Goal: Contribute content: Contribute content

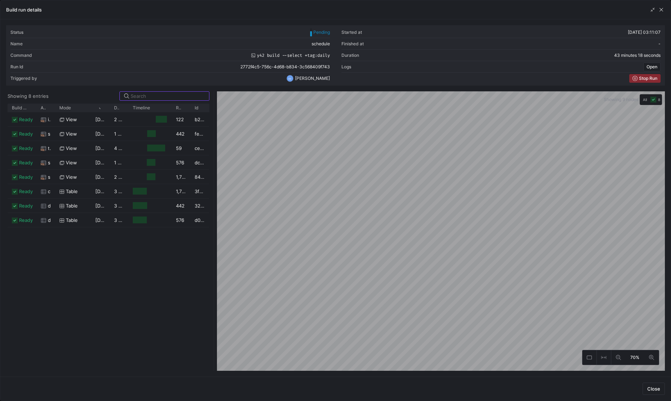
scroll to position [0, 22]
click at [665, 10] on div "Build run details" at bounding box center [335, 9] width 671 height 19
click at [659, 12] on span "button" at bounding box center [661, 9] width 7 height 7
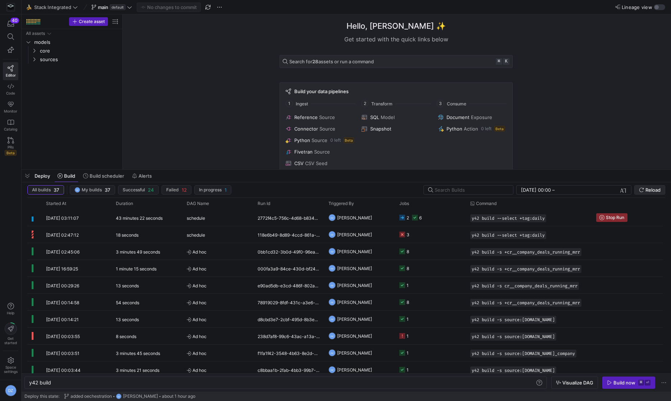
click at [652, 193] on span "submit" at bounding box center [650, 190] width 30 height 9
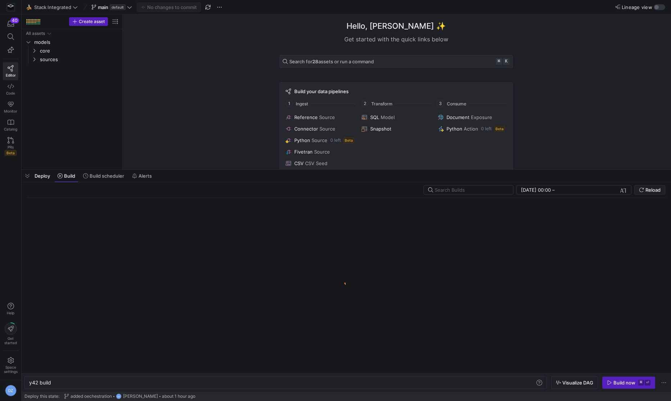
click at [113, 182] on y42-orchestration-build "[DATE] 00:00 [DATE] 00:00 – End datetime [DATE] Reload y42 build y42 build Visu…" at bounding box center [347, 286] width 650 height 209
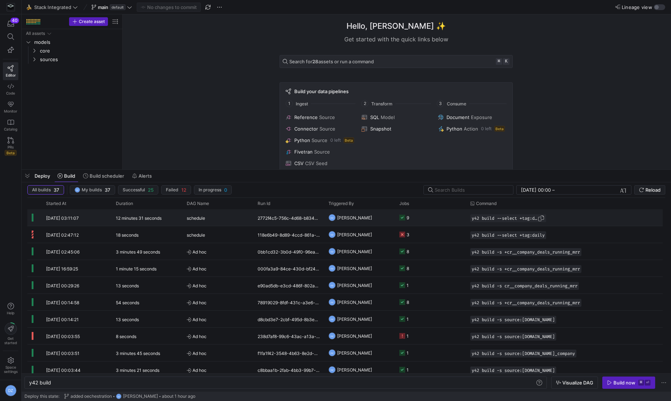
click at [544, 217] on span "button" at bounding box center [541, 218] width 7 height 7
click at [217, 382] on div "y42 build" at bounding box center [282, 383] width 507 height 6
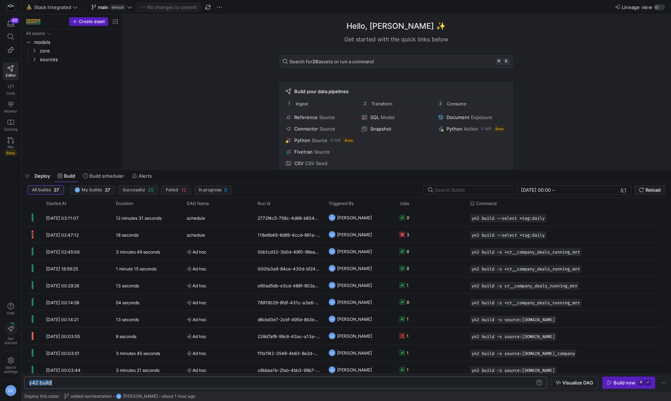
click at [217, 382] on div "y42 build" at bounding box center [282, 383] width 507 height 6
type textarea "y42 build --select +tag:daily"
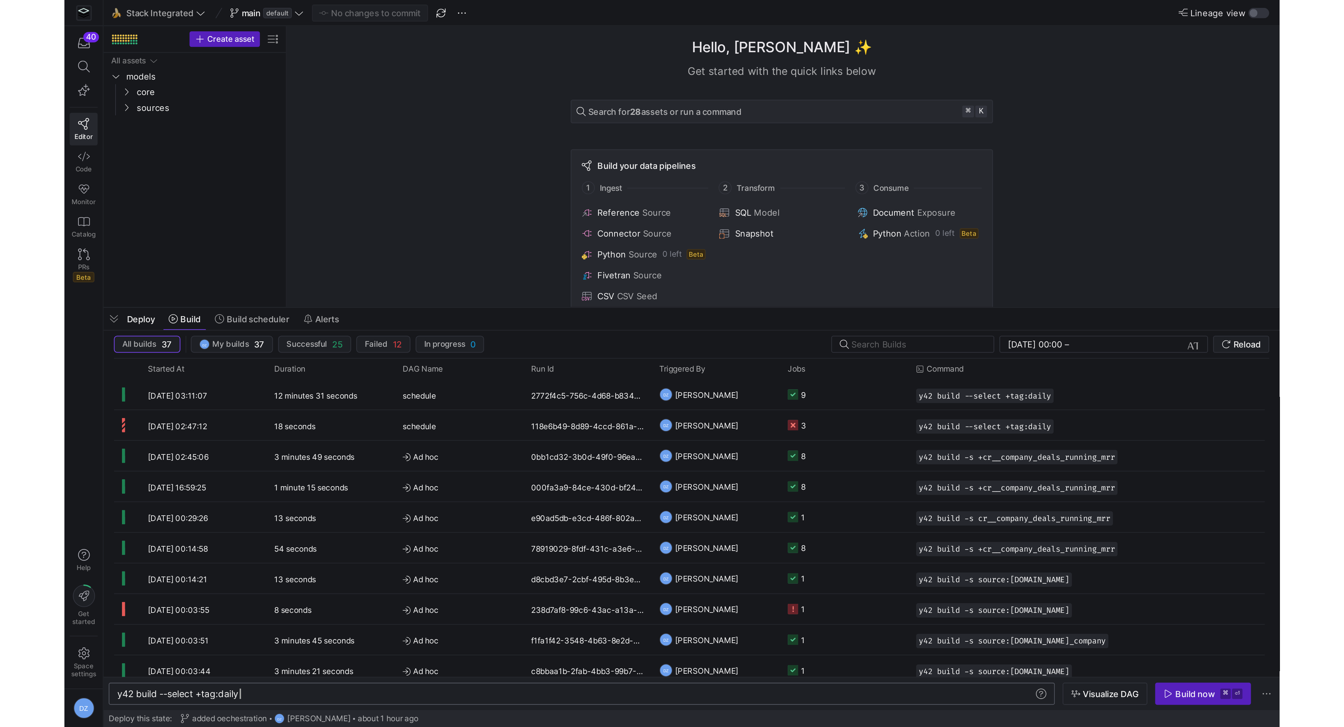
scroll to position [0, 67]
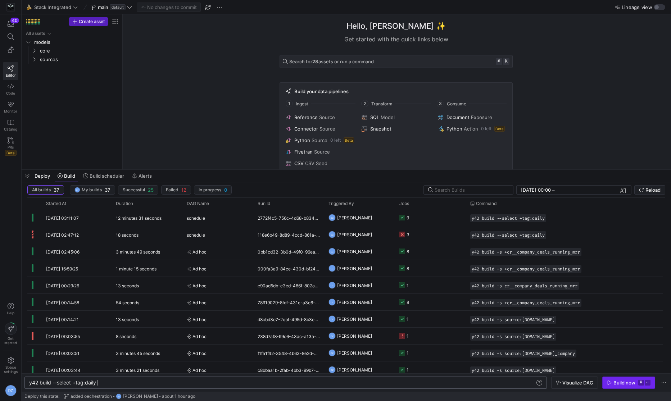
click at [613, 382] on span "Build now ⌘ ⏎" at bounding box center [629, 383] width 44 height 6
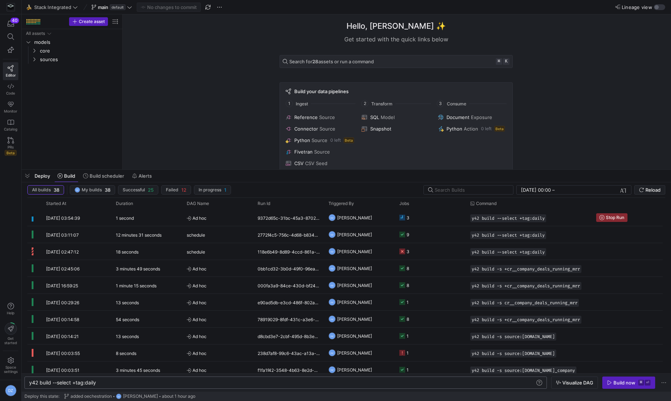
click at [214, 122] on div "Hello, [PERSON_NAME] ✨ Get started with the quick links below Search for 28 ass…" at bounding box center [396, 91] width 541 height 155
click at [235, 131] on div "Hello, [PERSON_NAME] ✨ Get started with the quick links below Search for 28 ass…" at bounding box center [396, 91] width 541 height 155
click at [224, 126] on div "Hello, [PERSON_NAME] ✨ Get started with the quick links below Search for 28 ass…" at bounding box center [396, 91] width 541 height 155
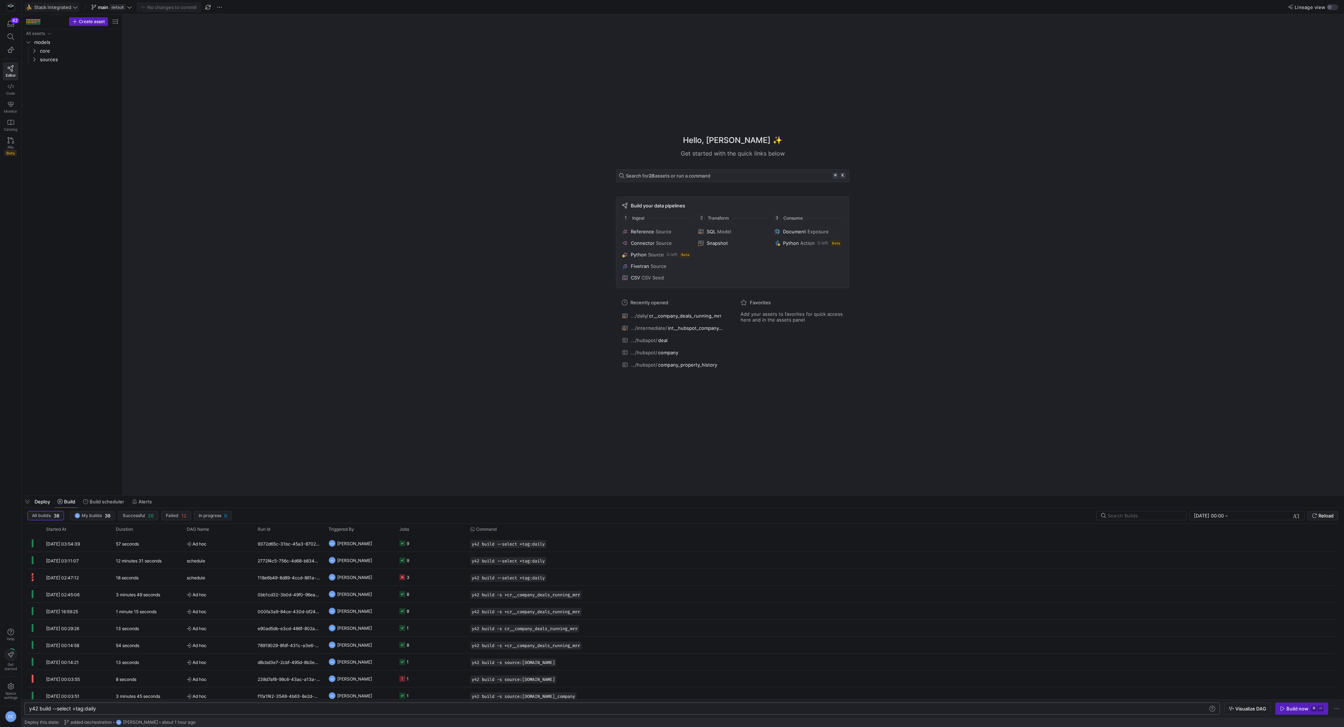
click at [59, 9] on span "Stack Integrated" at bounding box center [52, 7] width 37 height 6
click at [57, 87] on span "SalesDraft" at bounding box center [48, 85] width 23 height 6
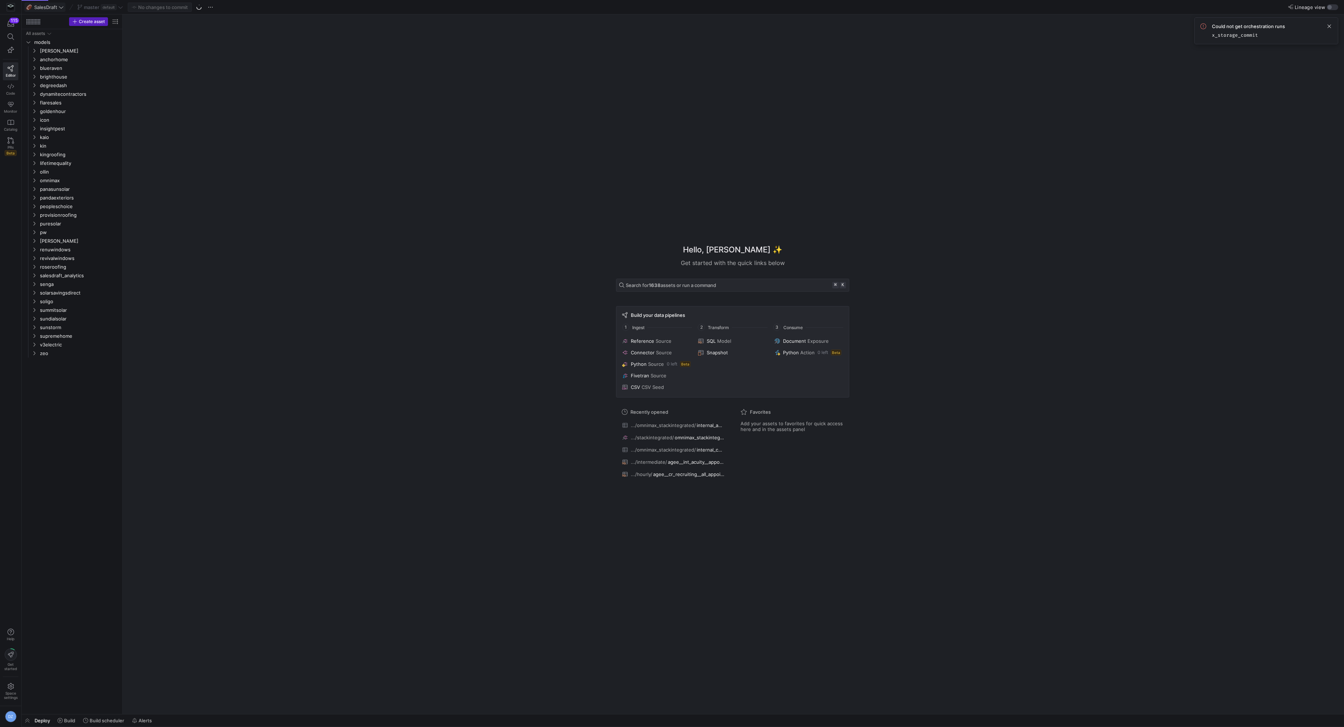
click at [41, 5] on span "SalesDraft" at bounding box center [45, 7] width 23 height 6
click at [53, 83] on span "Stack Integrated" at bounding box center [55, 85] width 37 height 6
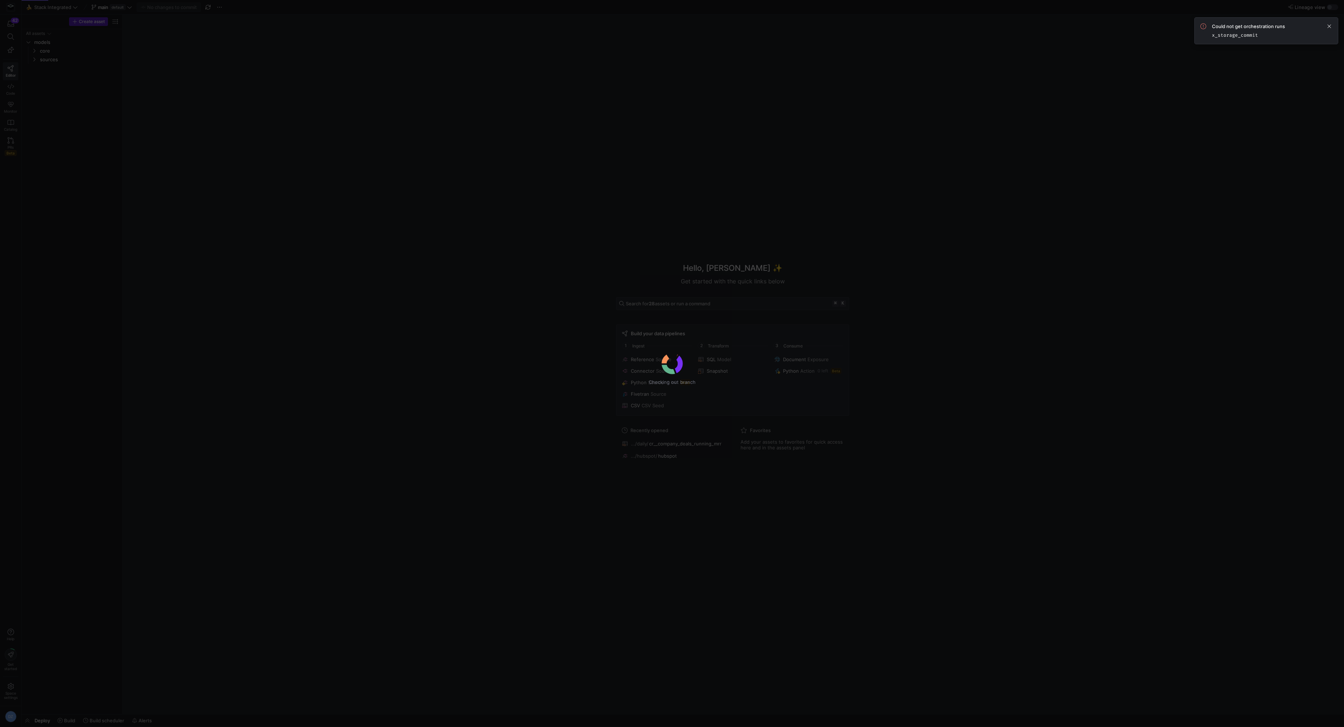
click at [57, 56] on div "Checking out branch" at bounding box center [672, 363] width 1344 height 727
click at [50, 62] on div "Checking out branch" at bounding box center [672, 363] width 1344 height 727
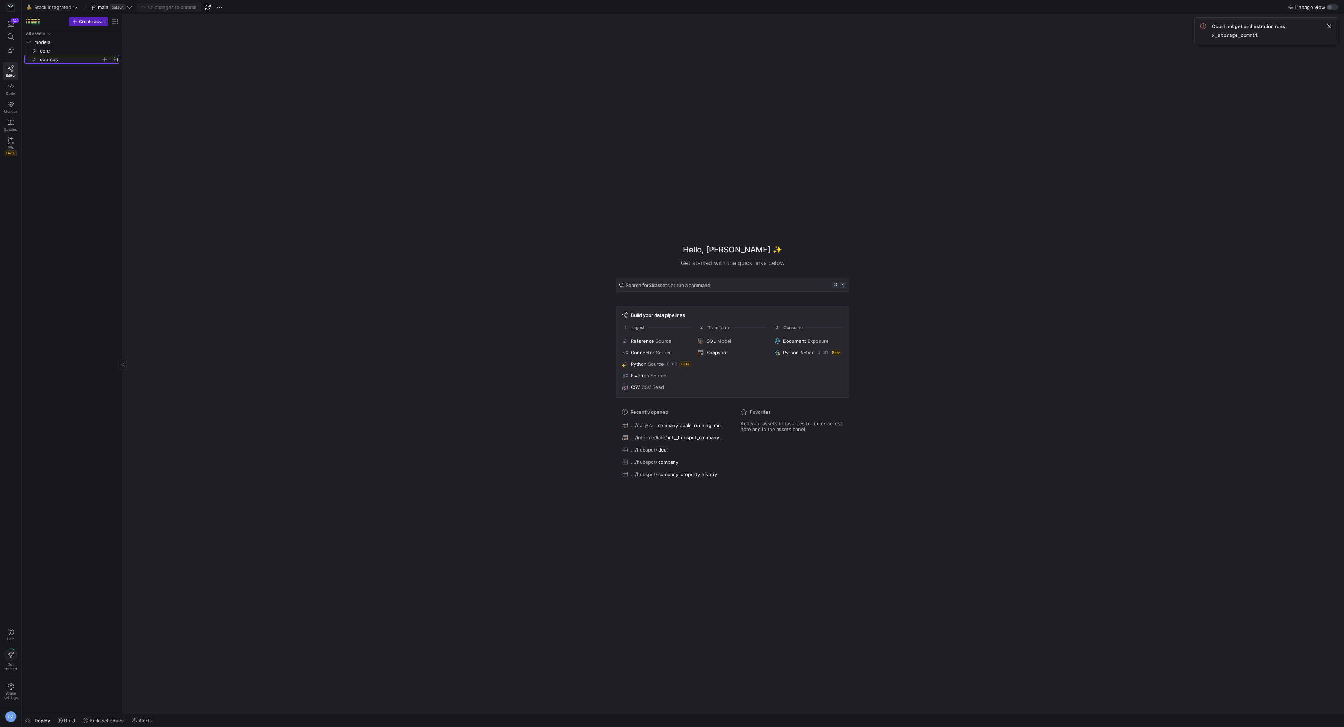
click at [39, 60] on span "sources" at bounding box center [75, 59] width 89 height 8
click at [53, 71] on span "hubspot" at bounding box center [73, 68] width 55 height 8
click at [62, 85] on span "staging" at bounding box center [76, 85] width 50 height 8
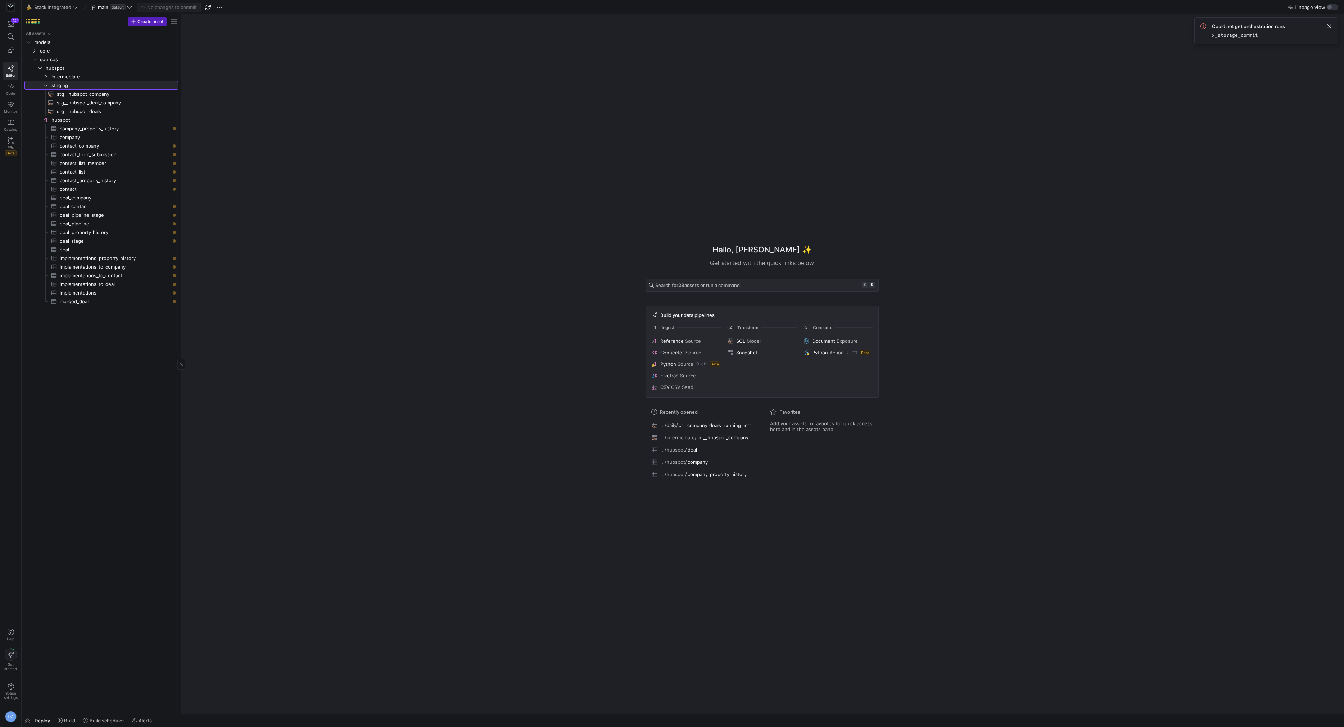
drag, startPoint x: 122, startPoint y: 131, endPoint x: 180, endPoint y: 137, distance: 59.0
click at [89, 72] on link "intermediate" at bounding box center [101, 76] width 154 height 9
click at [133, 87] on span "int__hubspot_company_deal_events_long​​​​​​​​​​" at bounding box center [113, 85] width 113 height 8
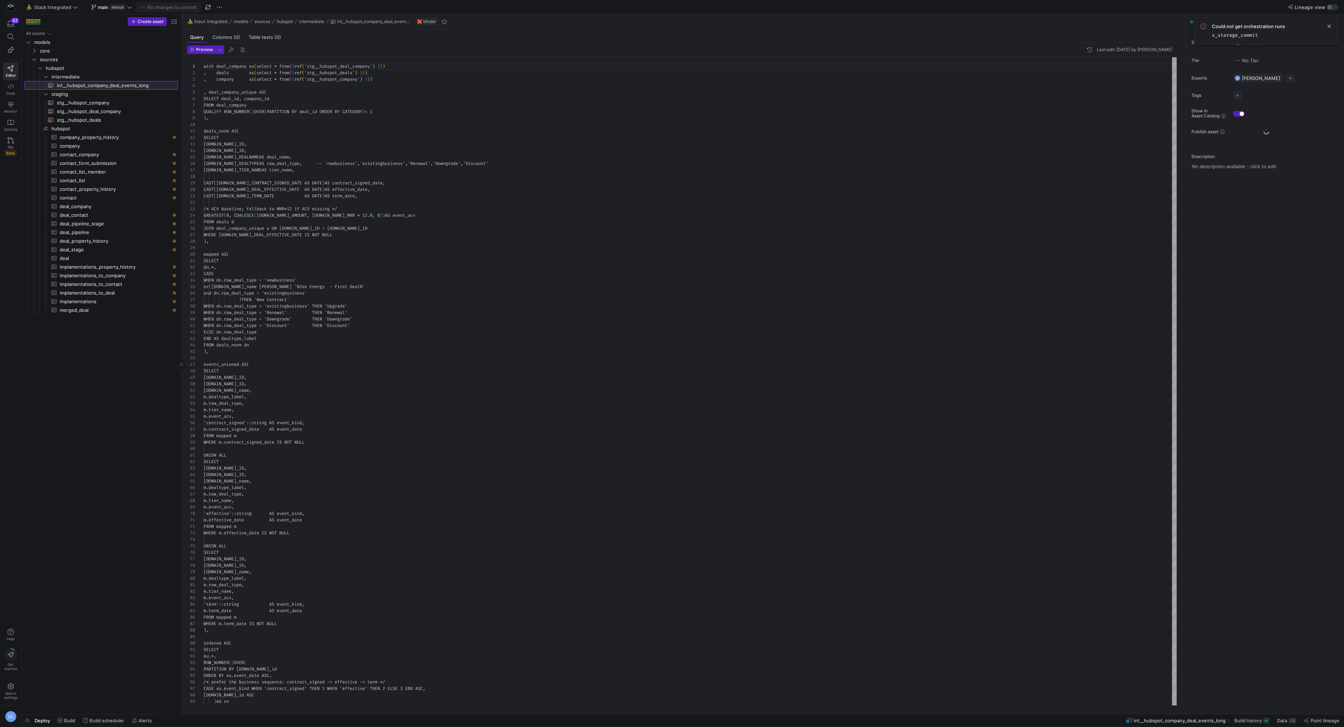
scroll to position [65, 0]
click at [384, 215] on div "with deal_company as ( select * from { { ref ( 'stg__hubspot_deal_company' ) } …" at bounding box center [691, 575] width 974 height 1036
click at [477, 258] on div "with deal_company as ( select * from { { ref ( 'stg__hubspot_deal_company' ) } …" at bounding box center [691, 575] width 974 height 1036
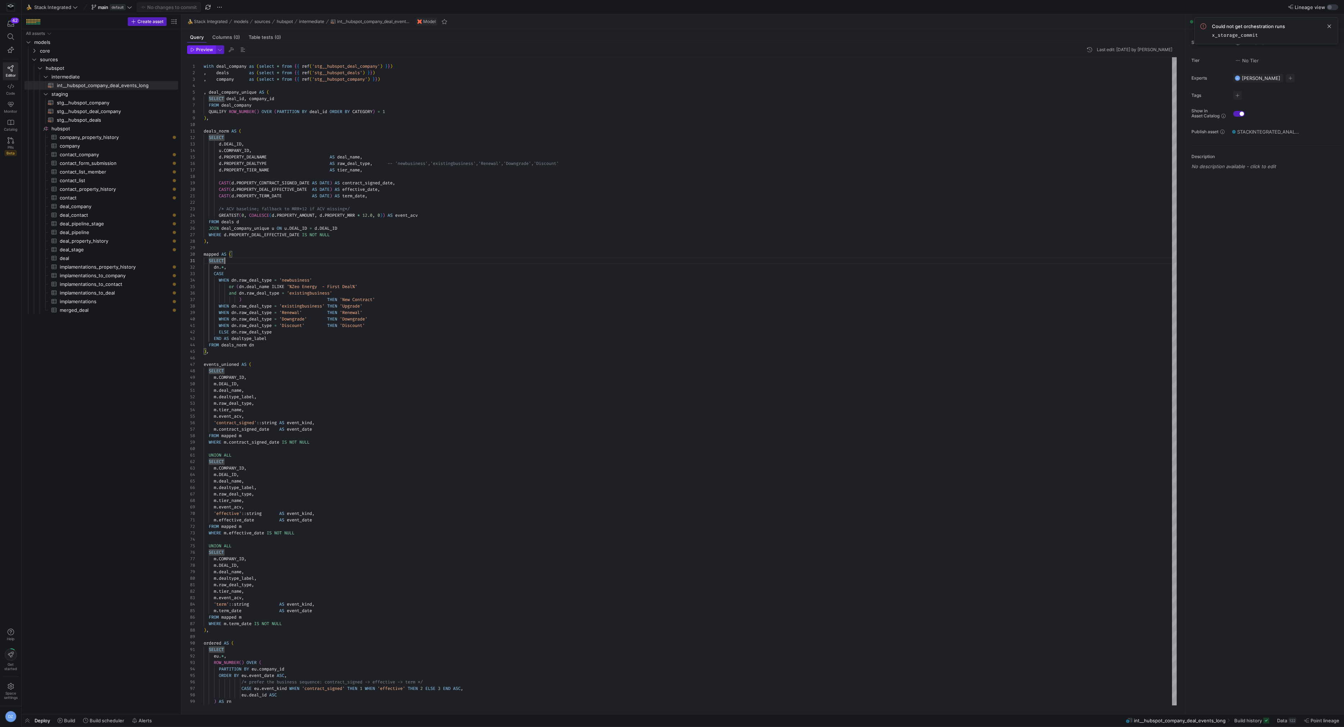
click at [197, 48] on span "Preview" at bounding box center [204, 49] width 17 height 5
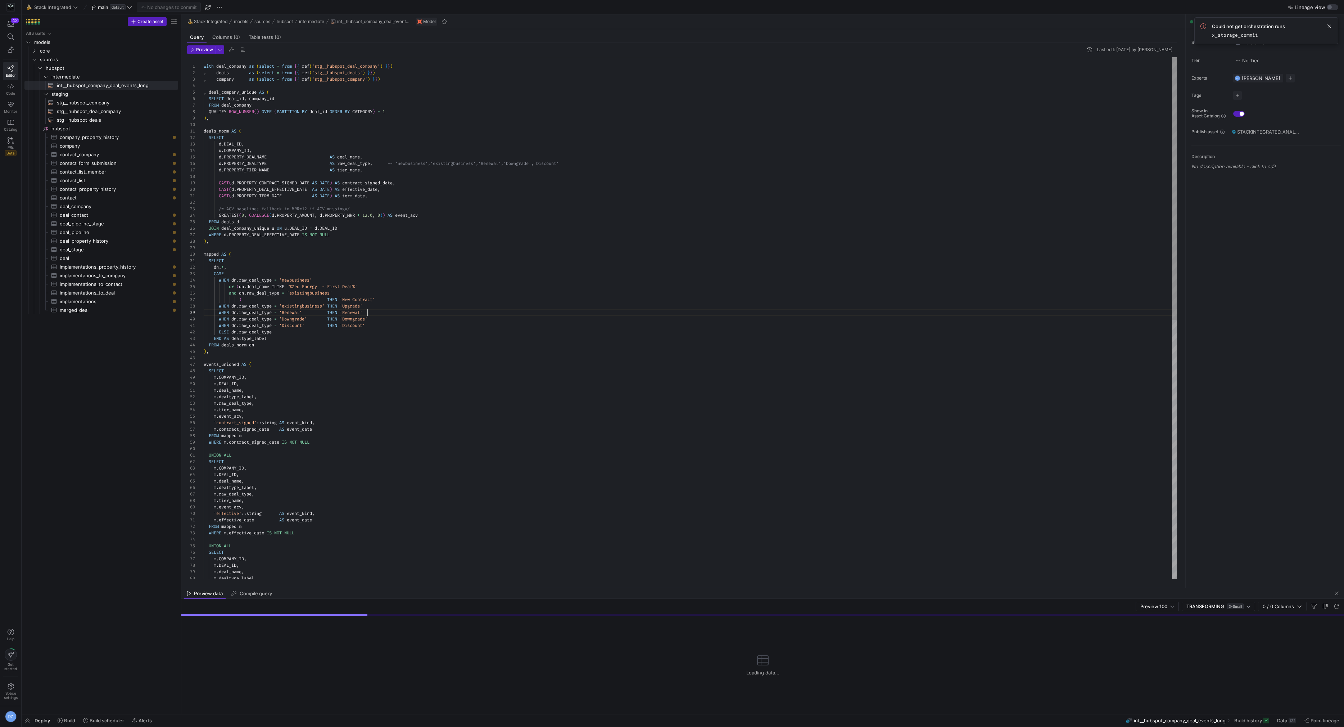
click at [388, 311] on div "WHERE m . contract_signed_date IS NOT NULL UNION ALL SELECT m . COMPANY_ID , m …" at bounding box center [691, 575] width 974 height 1036
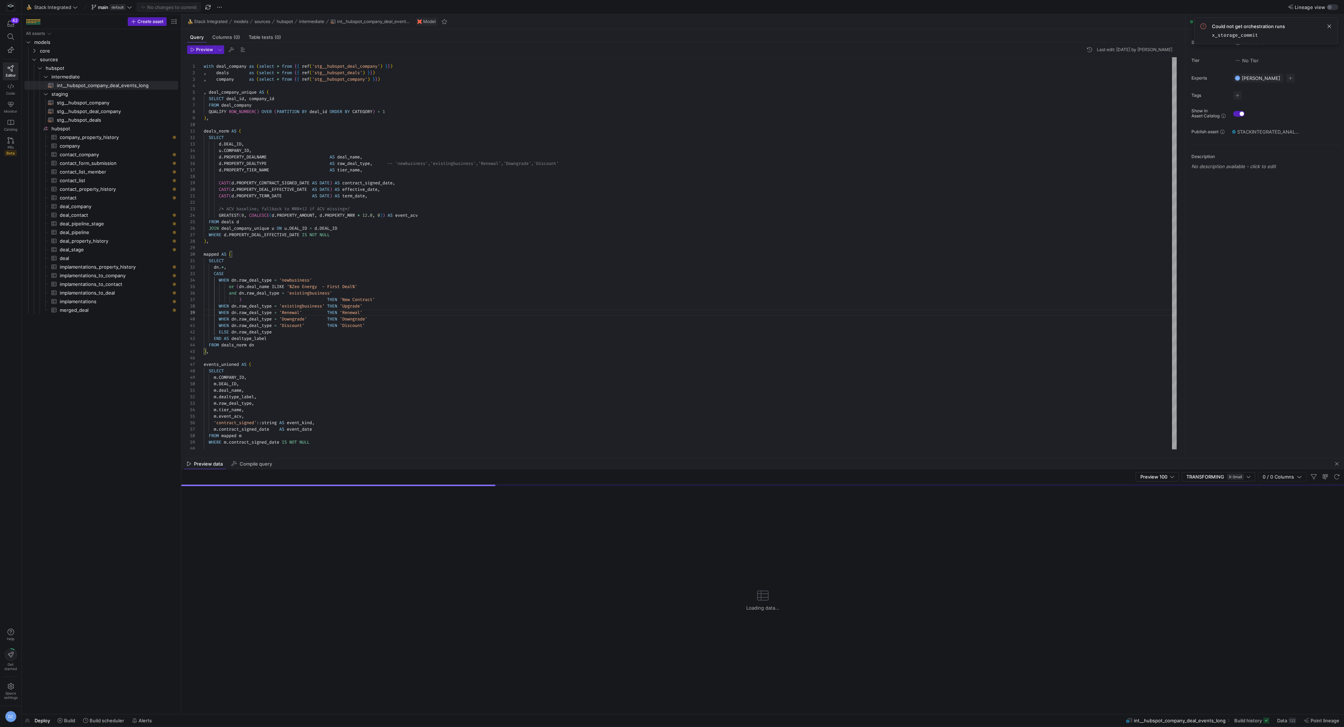
drag, startPoint x: 425, startPoint y: 586, endPoint x: 437, endPoint y: 441, distance: 145.6
click at [462, 353] on div "'contract_signed' :: string AS event_kind , m . contract_signed_date AS event_d…" at bounding box center [691, 575] width 974 height 1036
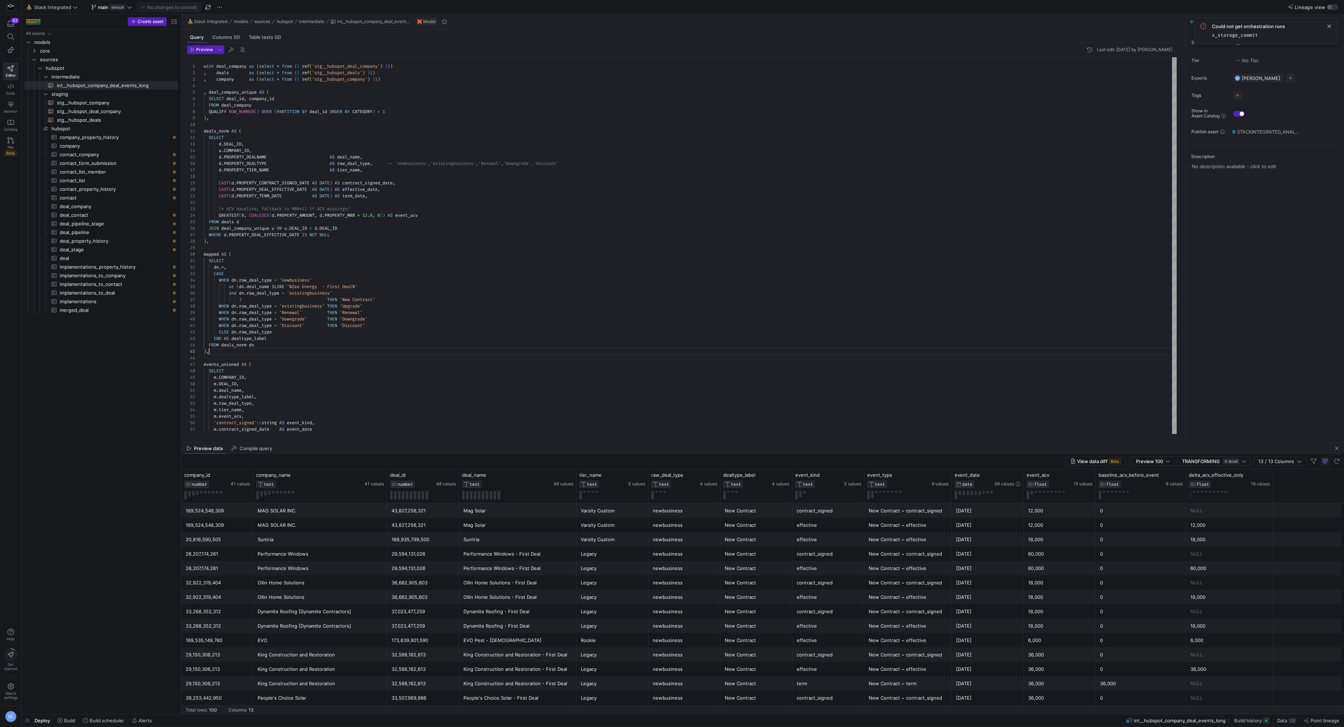
scroll to position [0, 0]
click at [671, 401] on icon at bounding box center [704, 475] width 3 height 5
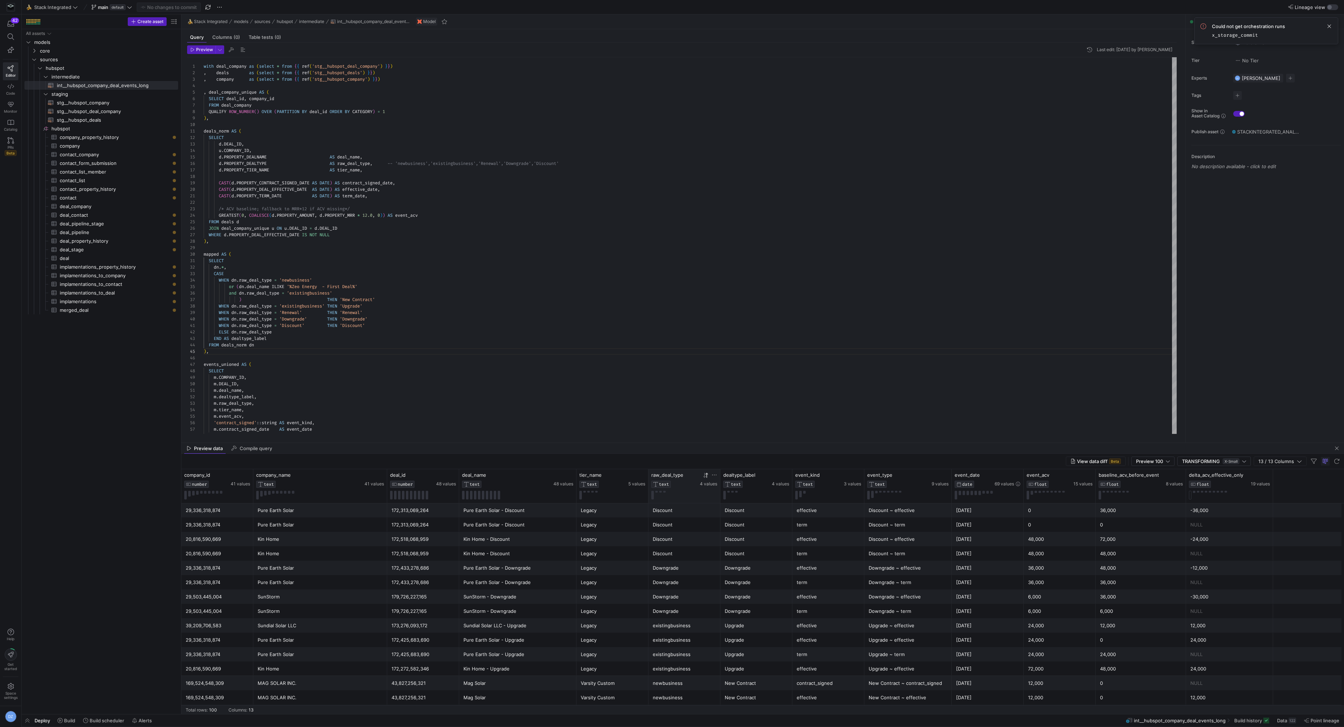
click at [671, 401] on icon at bounding box center [704, 475] width 3 height 5
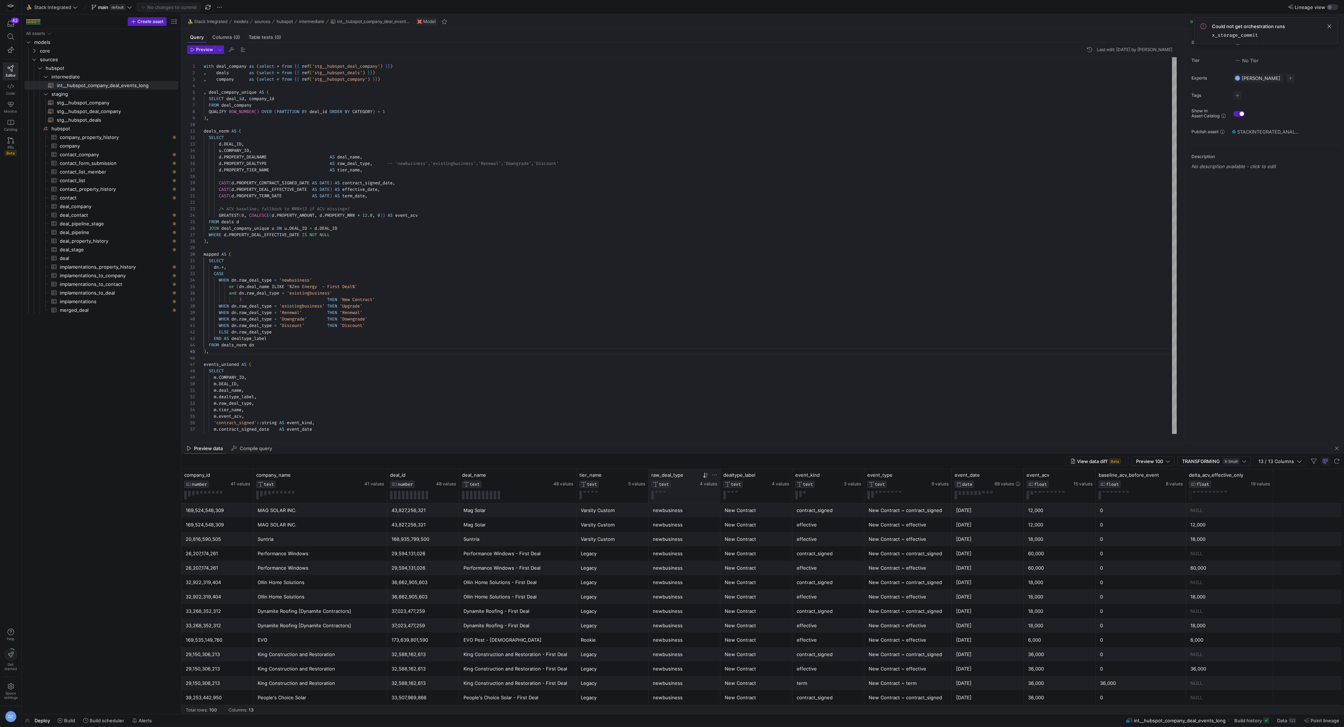
click at [671, 401] on icon at bounding box center [704, 475] width 3 height 5
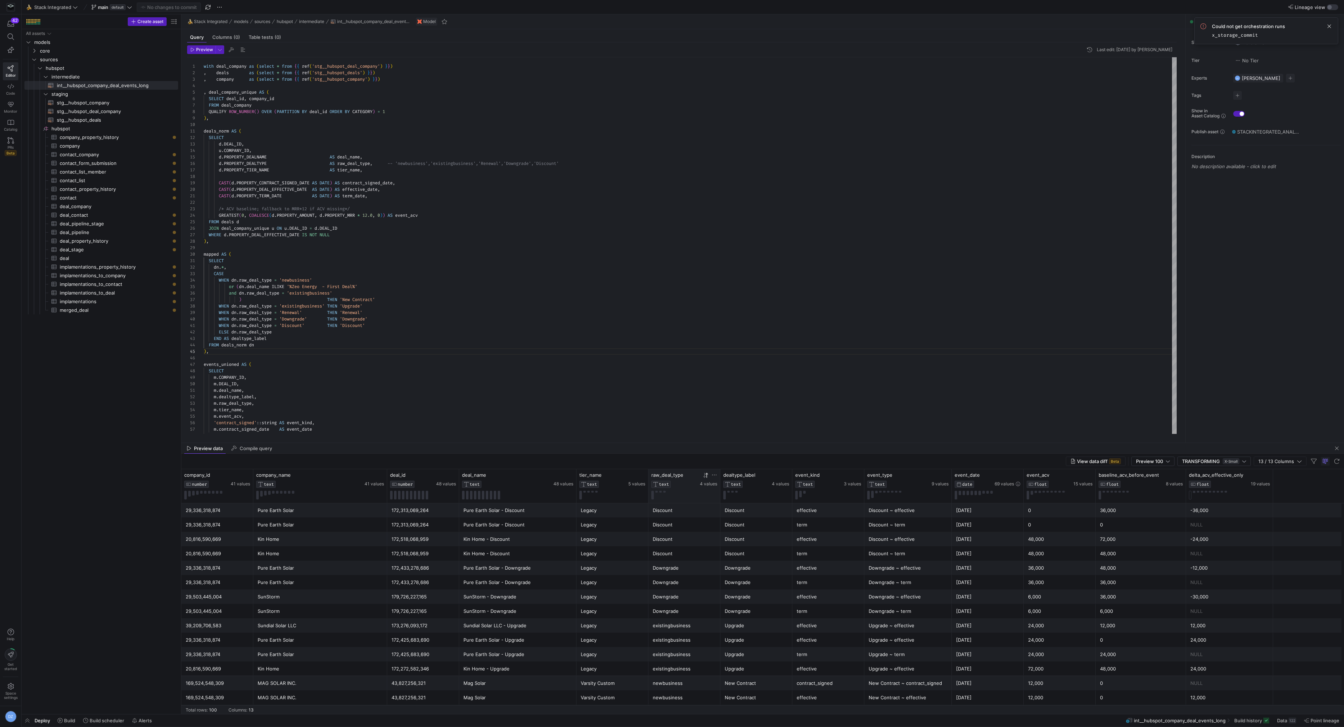
click at [671, 401] on icon at bounding box center [704, 475] width 3 height 5
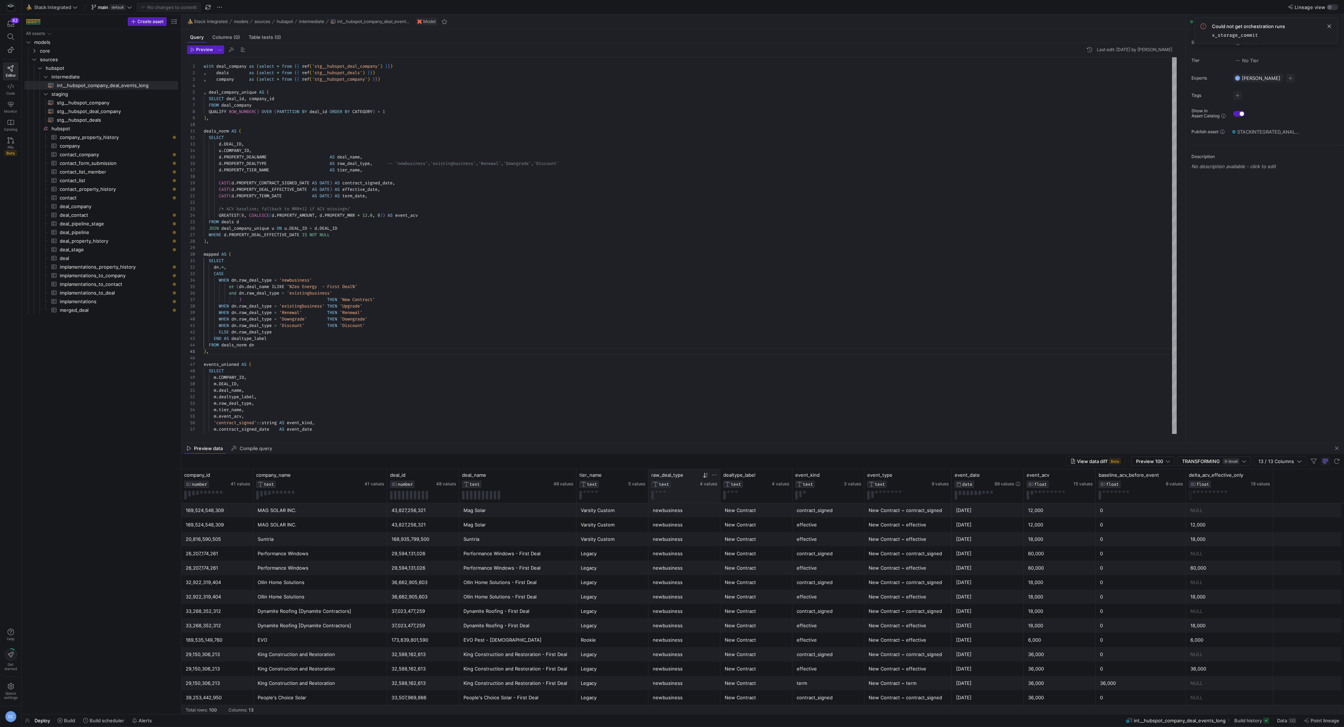
click at [671, 401] on icon at bounding box center [704, 475] width 3 height 5
click at [588, 338] on div "m . dealtype_label , m . raw_deal_type , m . tier_name , m . event_acv , 'contr…" at bounding box center [691, 575] width 974 height 1036
click at [671, 318] on div "m . dealtype_label , m . raw_deal_type , m . tier_name , m . event_acv , 'contr…" at bounding box center [691, 575] width 974 height 1036
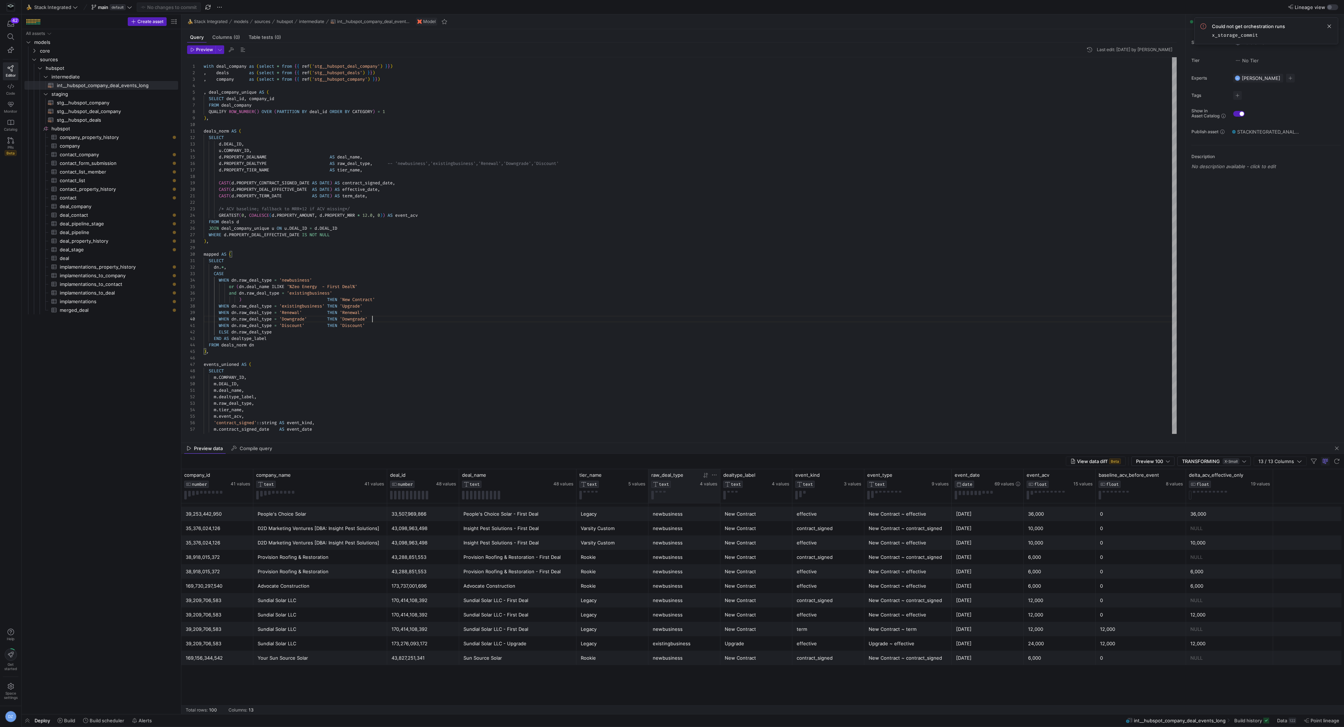
scroll to position [0, 0]
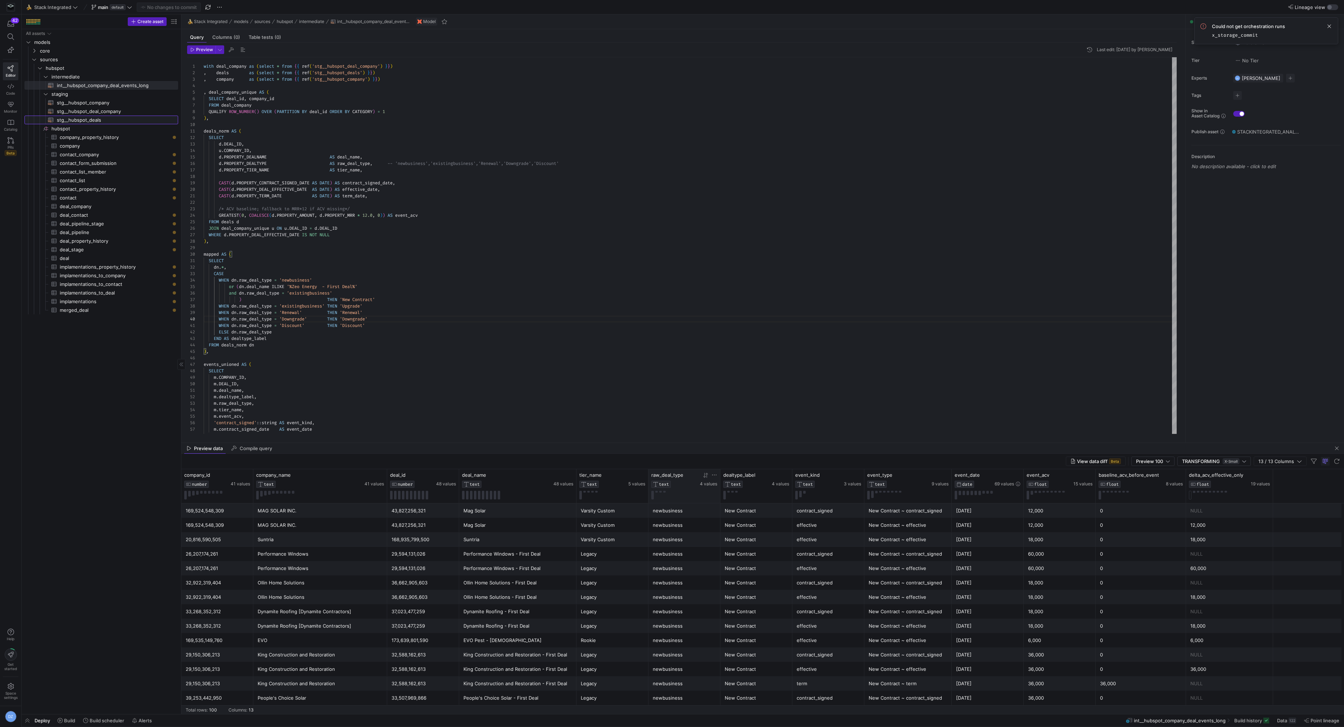
click at [113, 118] on span "stg__hubspot_deals​​​​​​​​​​" at bounding box center [113, 120] width 113 height 8
type textarea "select * from {{ source('hubspot', 'deal') }}"
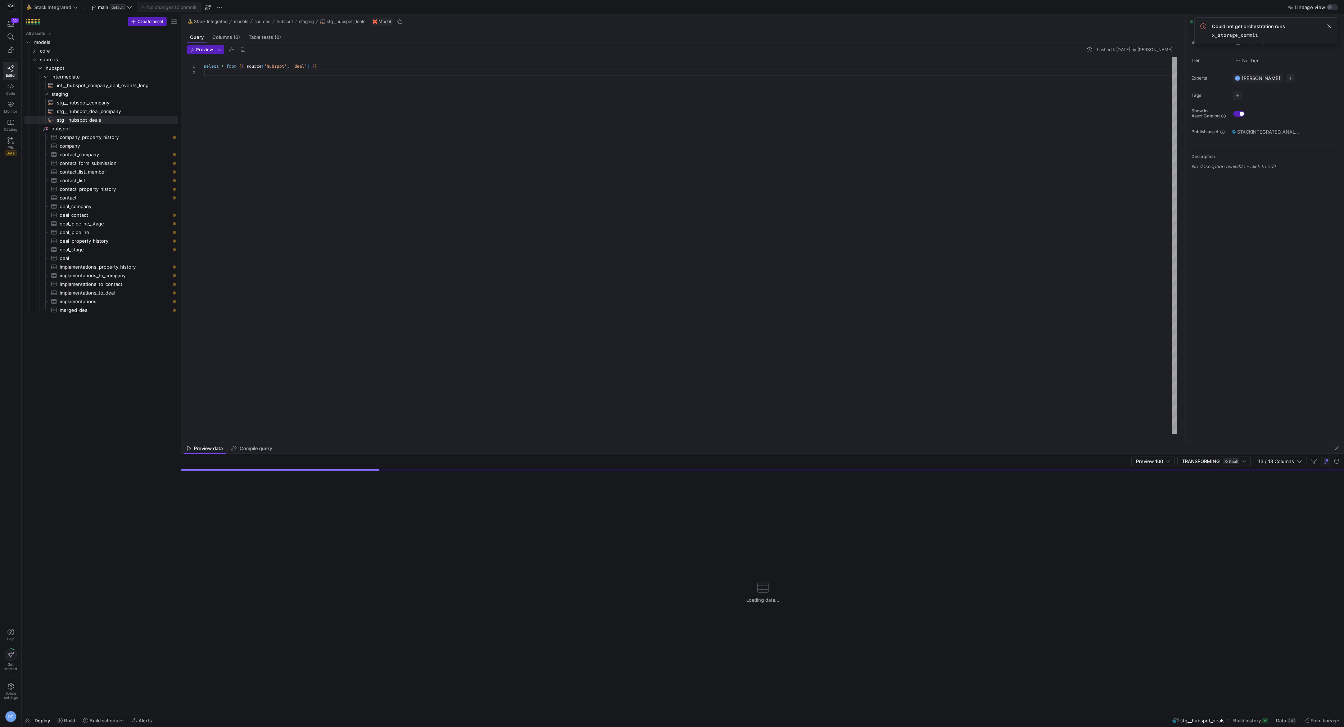
click at [358, 107] on div "select * from { { source ( 'hubspot' , 'deal' ) } }" at bounding box center [691, 245] width 974 height 377
click at [646, 258] on div "select * from { { source ( 'hubspot' , 'deal' ) } }" at bounding box center [691, 245] width 974 height 377
click at [490, 201] on div "select * from { { source ( 'hubspot' , 'deal' ) } }" at bounding box center [691, 245] width 974 height 377
click at [273, 184] on div "select * from { { source ( 'hubspot' , 'deal' ) } }" at bounding box center [691, 245] width 974 height 377
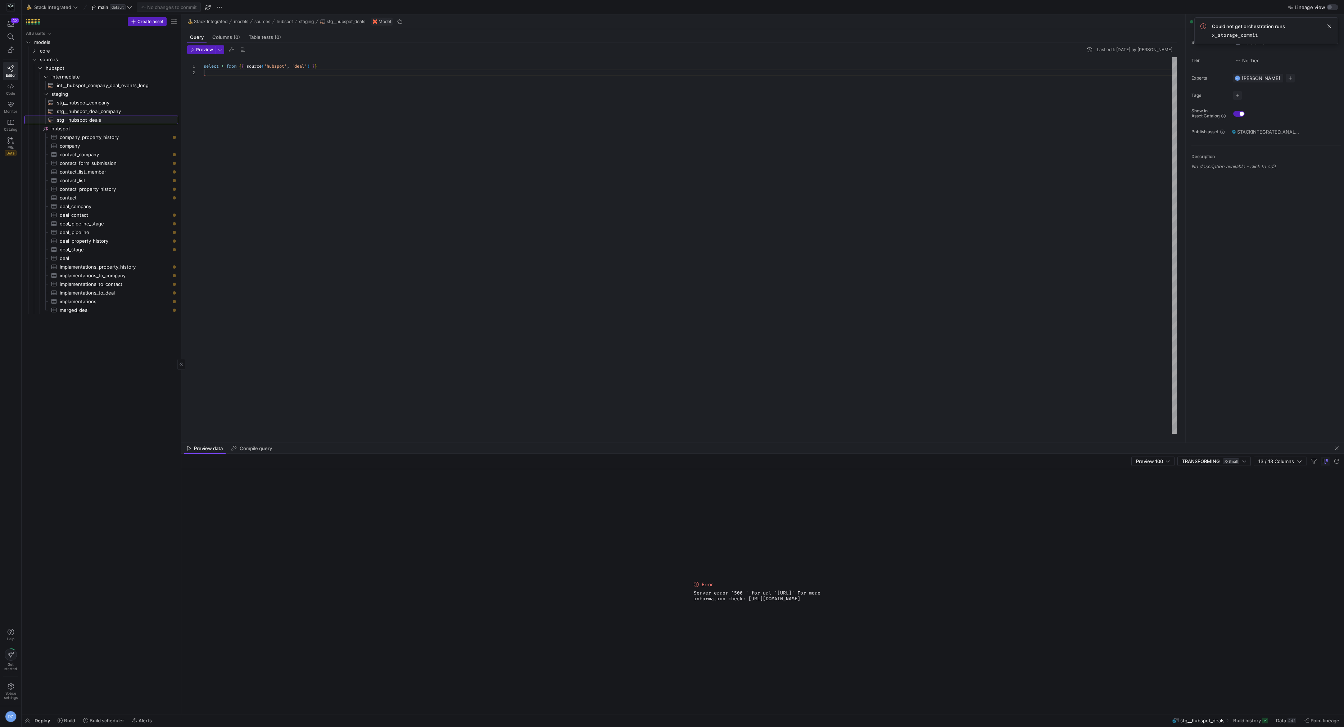
click at [122, 121] on span "stg__hubspot_deals​​​​​​​​​​" at bounding box center [113, 120] width 113 height 8
click at [282, 106] on div "select * from { { source ( 'hubspot' , 'deal' ) } }" at bounding box center [691, 245] width 974 height 377
click at [164, 76] on span "Press SPACE to select this row." at bounding box center [163, 76] width 7 height 7
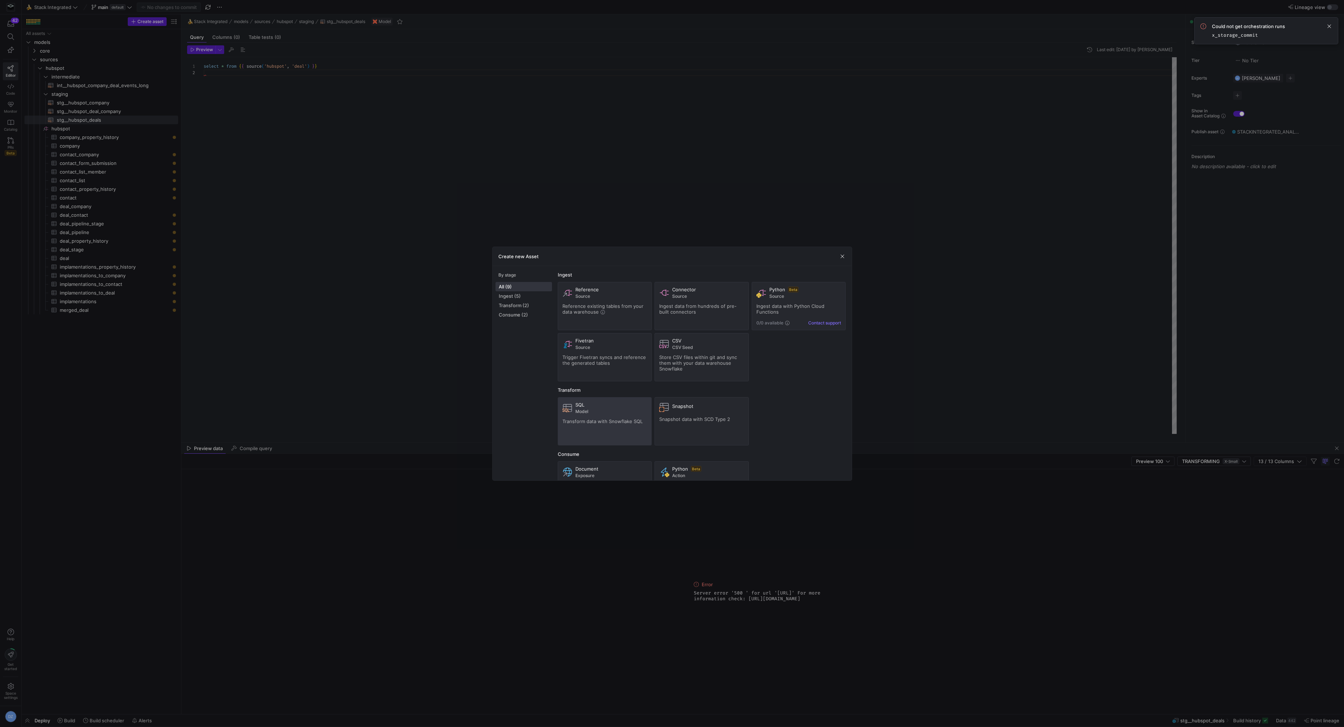
click at [604, 401] on div "SQL" at bounding box center [611, 405] width 72 height 6
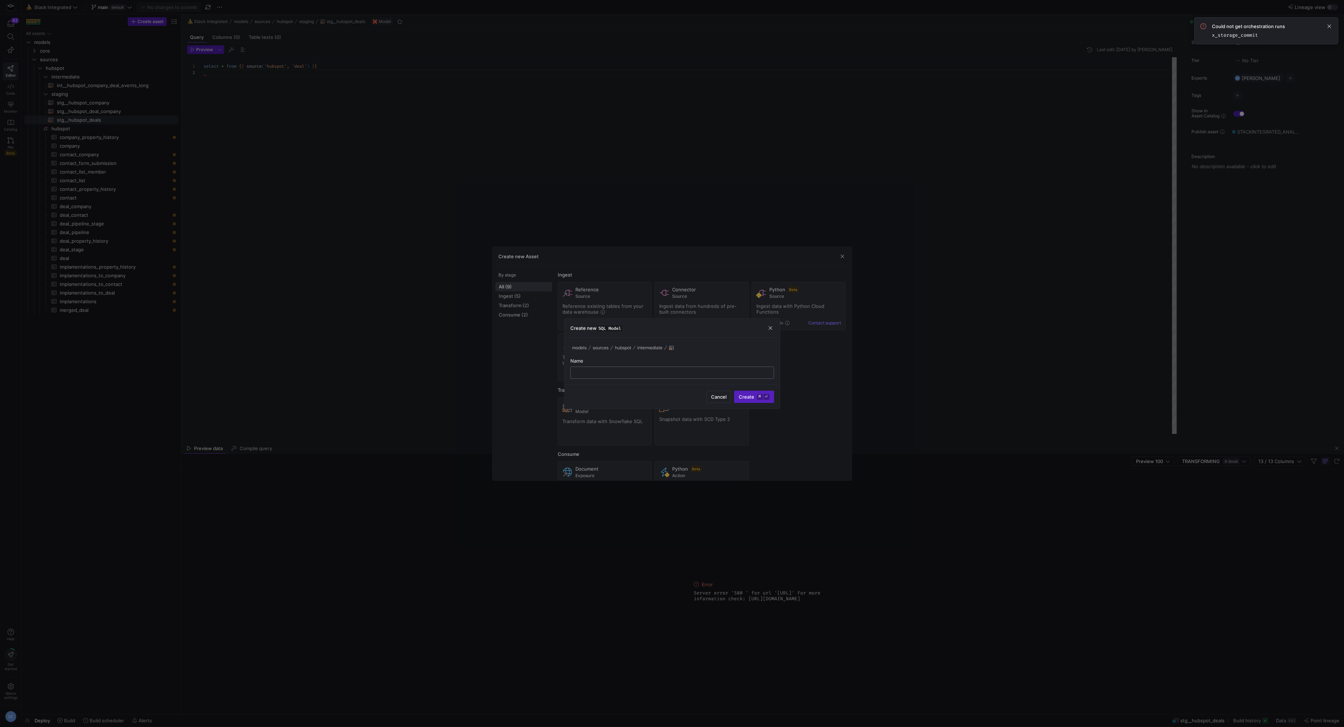
click at [609, 371] on input "text" at bounding box center [672, 373] width 191 height 6
type input "int__hubspot_deals"
click at [671, 399] on span "submit" at bounding box center [754, 397] width 39 height 12
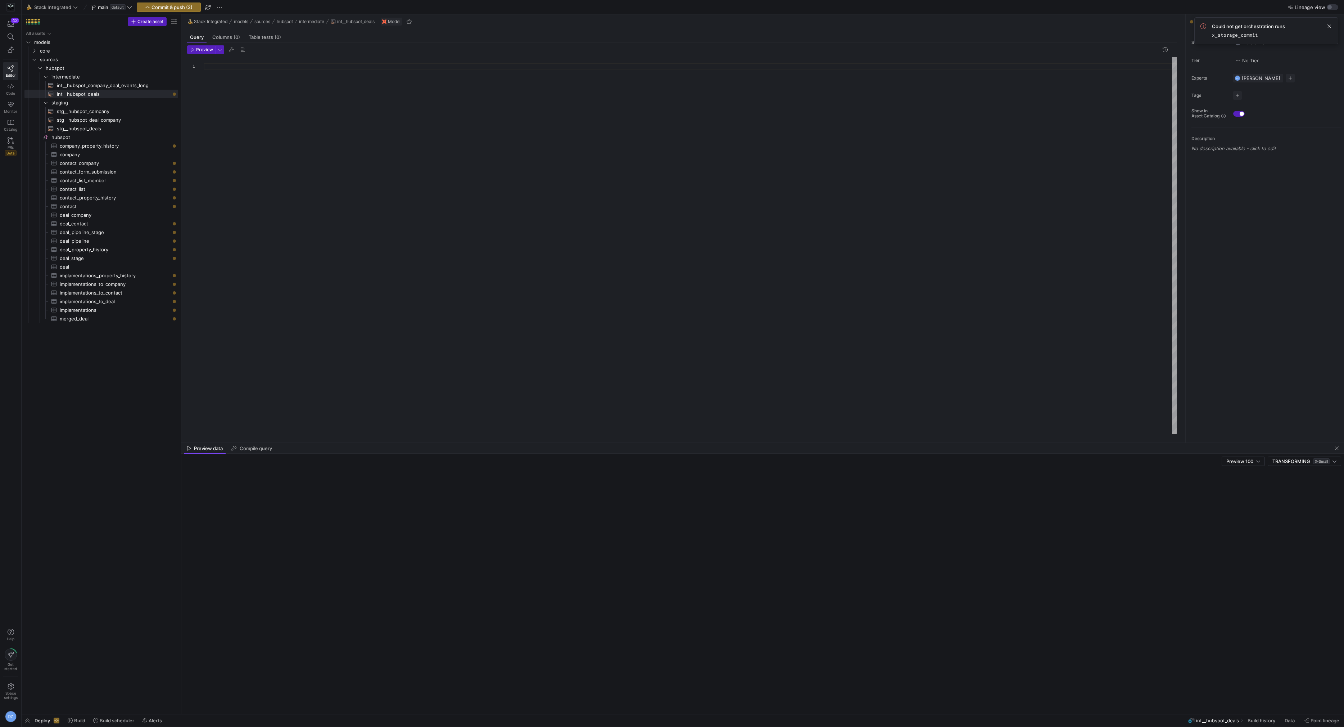
click at [423, 193] on div at bounding box center [691, 245] width 974 height 377
click at [332, 231] on div at bounding box center [691, 245] width 974 height 377
click at [442, 360] on div at bounding box center [691, 245] width 974 height 377
